Goal: Navigation & Orientation: Find specific page/section

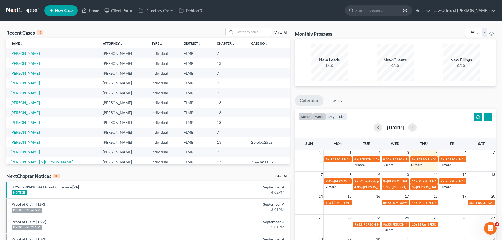
click at [319, 117] on button "week" at bounding box center [319, 116] width 13 height 7
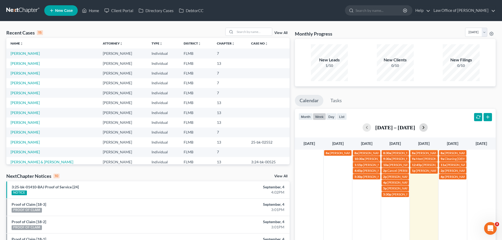
click at [428, 127] on button "button" at bounding box center [424, 127] width 8 height 8
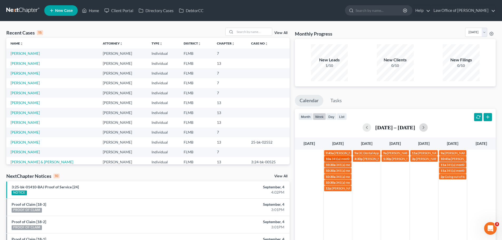
click at [337, 161] on link "10a 341(a) meeting for [PERSON_NAME]" at bounding box center [337, 159] width 27 height 6
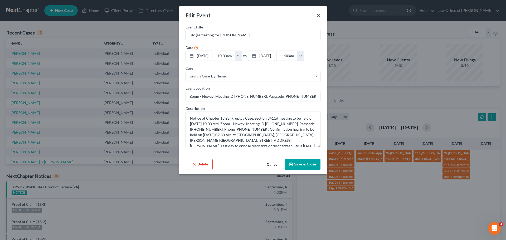
click at [319, 16] on button "×" at bounding box center [319, 15] width 4 height 6
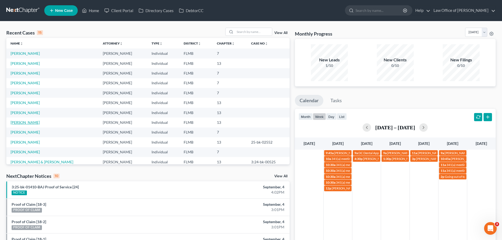
click at [35, 121] on link "[PERSON_NAME]" at bounding box center [25, 122] width 29 height 4
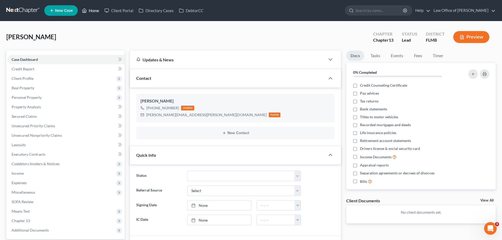
click at [95, 12] on link "Home" at bounding box center [90, 10] width 22 height 9
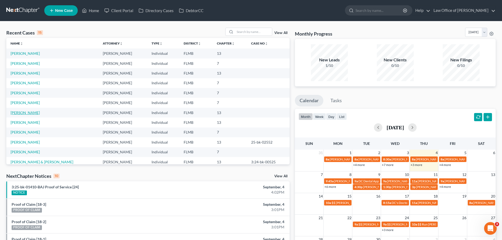
click at [34, 111] on link "[PERSON_NAME]" at bounding box center [25, 113] width 29 height 4
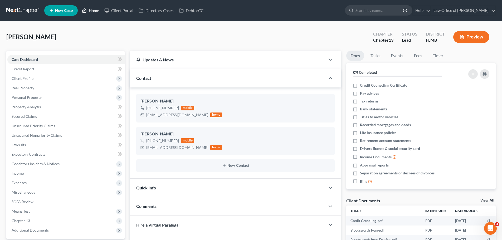
click at [92, 12] on link "Home" at bounding box center [90, 10] width 22 height 9
